Goal: Information Seeking & Learning: Find specific fact

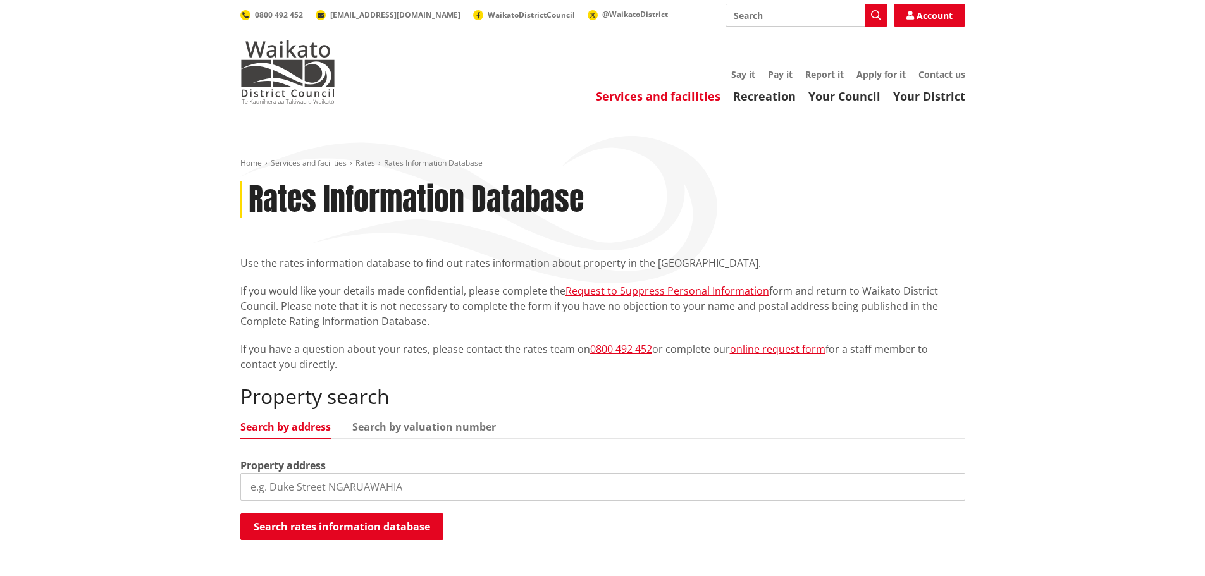
click at [378, 490] on input "search" at bounding box center [602, 487] width 725 height 28
paste input "[STREET_ADDRESS]"
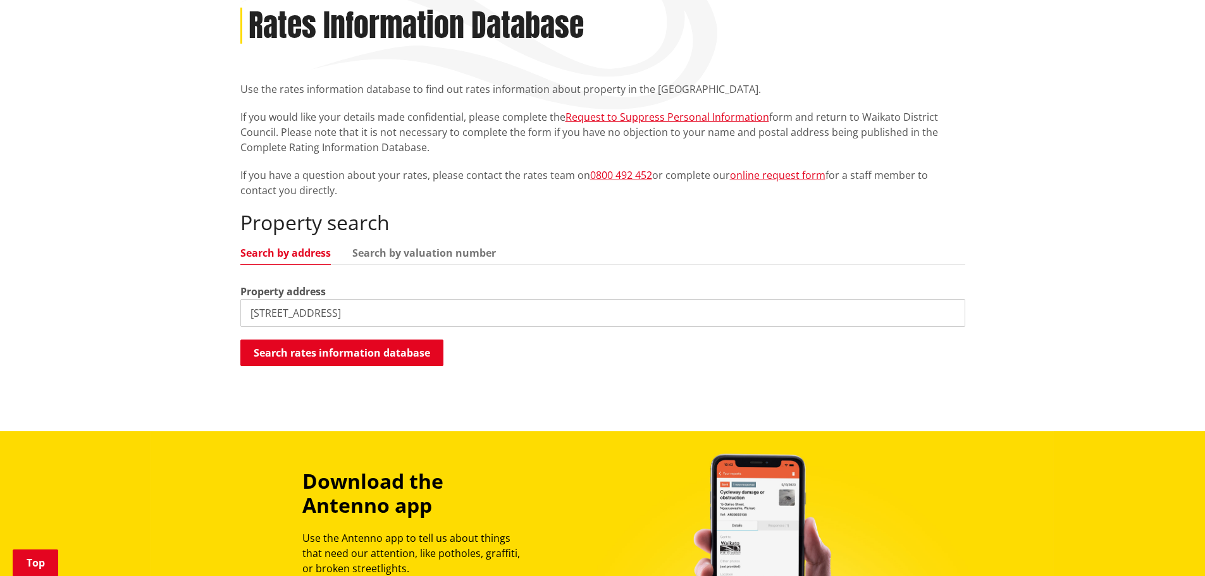
scroll to position [190, 0]
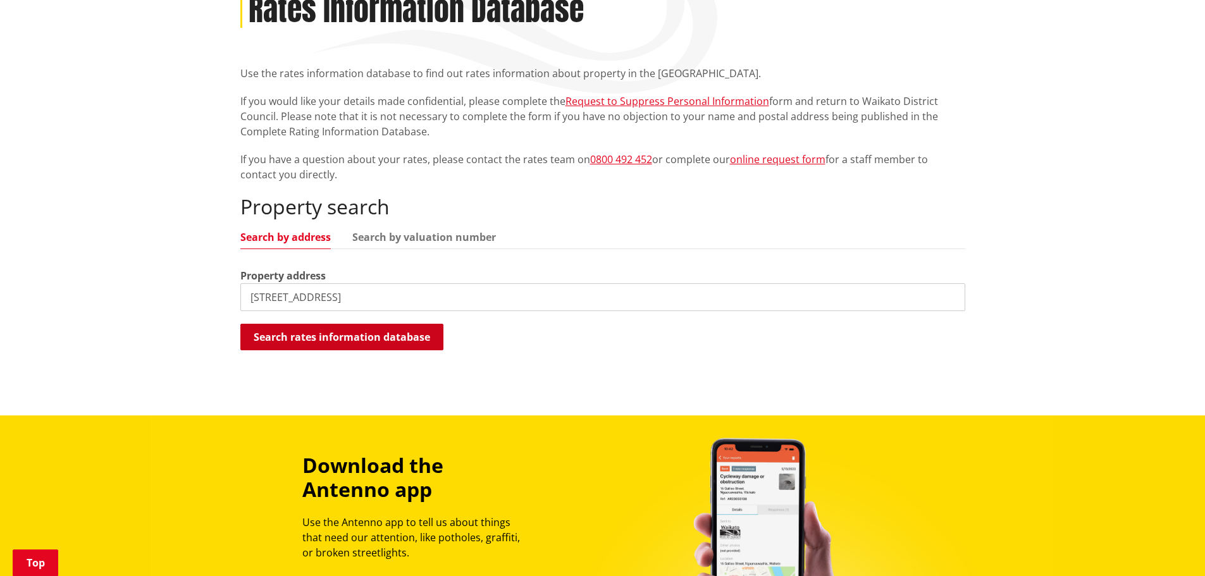
type input "[STREET_ADDRESS]"
click at [368, 333] on button "Search rates information database" at bounding box center [341, 337] width 203 height 27
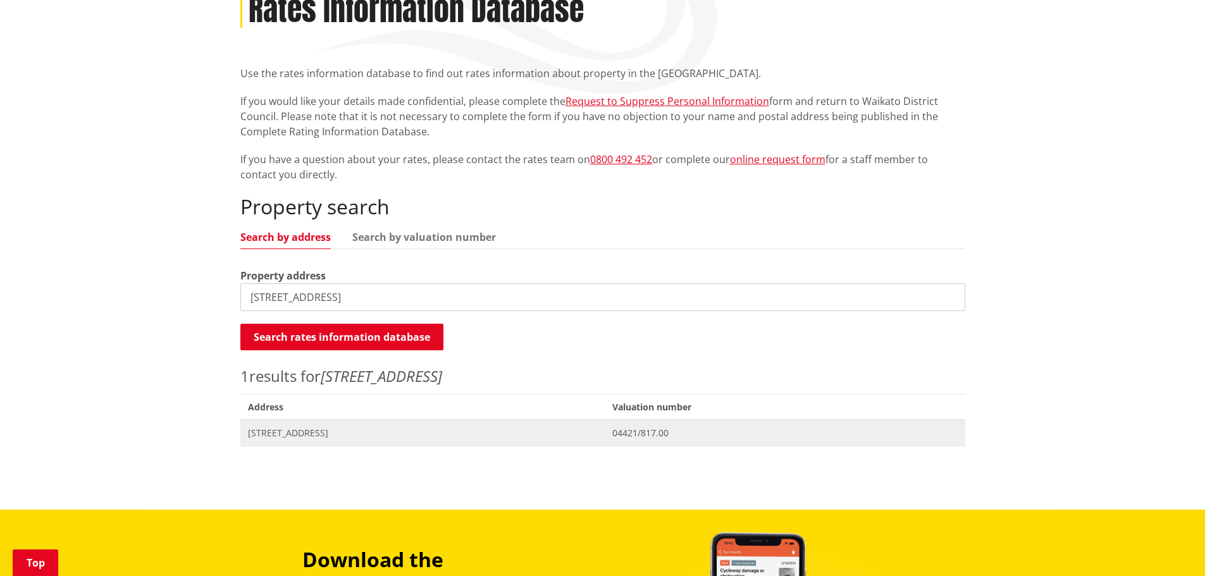
click at [330, 434] on span "[STREET_ADDRESS]" at bounding box center [423, 433] width 350 height 13
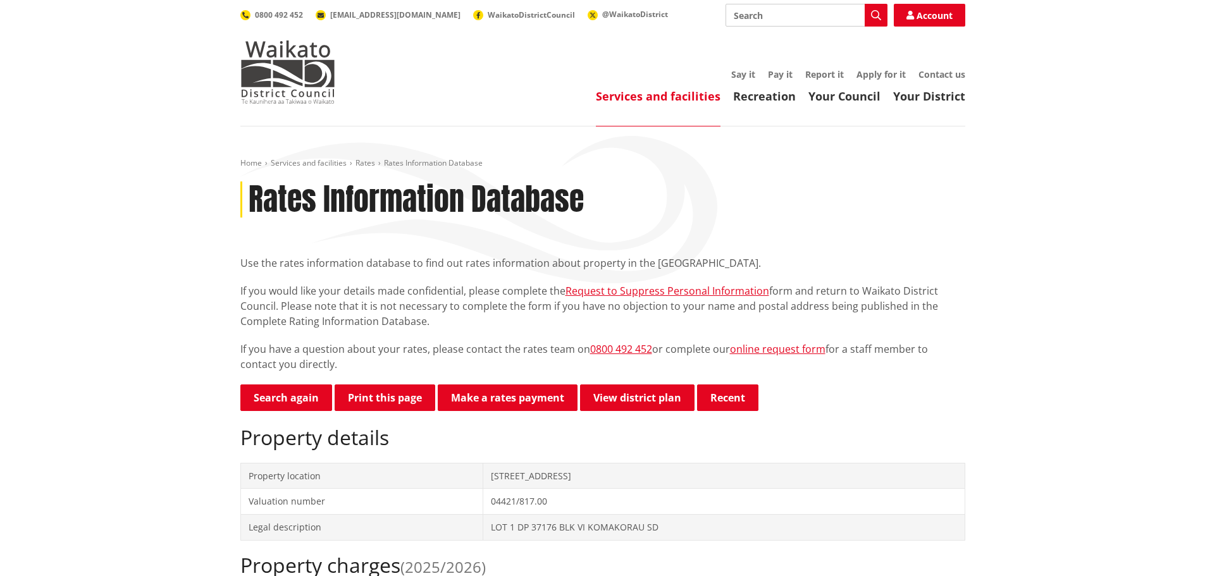
drag, startPoint x: 484, startPoint y: 476, endPoint x: 686, endPoint y: 481, distance: 201.8
click at [686, 481] on td "[STREET_ADDRESS]" at bounding box center [724, 476] width 482 height 26
copy td "[STREET_ADDRESS]"
